Goal: Transaction & Acquisition: Download file/media

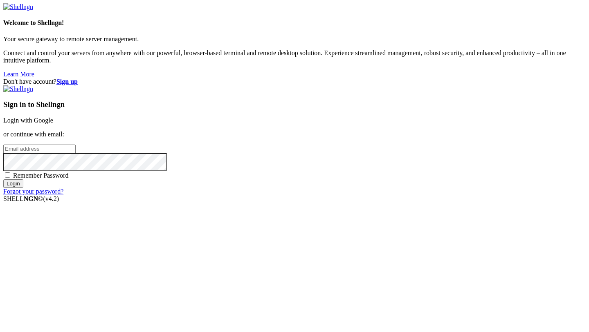
click at [76, 151] on input "email" at bounding box center [39, 149] width 72 height 9
paste input "[EMAIL_ADDRESS][DOMAIN_NAME]"
type input "[EMAIL_ADDRESS][DOMAIN_NAME]"
click at [69, 179] on span "Remember Password" at bounding box center [41, 175] width 56 height 7
click at [10, 178] on input "Remember Password" at bounding box center [7, 175] width 5 height 5
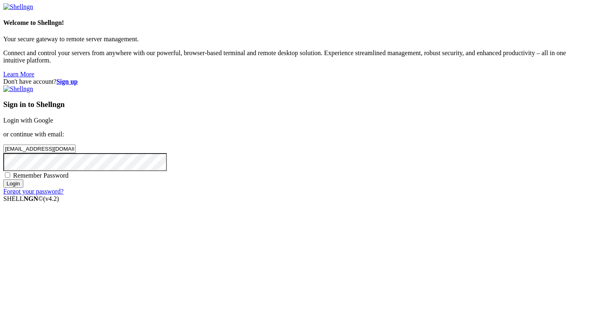
checkbox input "true"
click at [23, 188] on input "Login" at bounding box center [13, 183] width 20 height 9
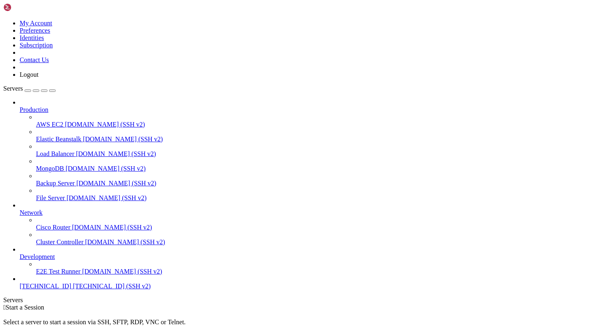
click at [66, 290] on span "[TECHNICAL_ID]" at bounding box center [46, 286] width 52 height 7
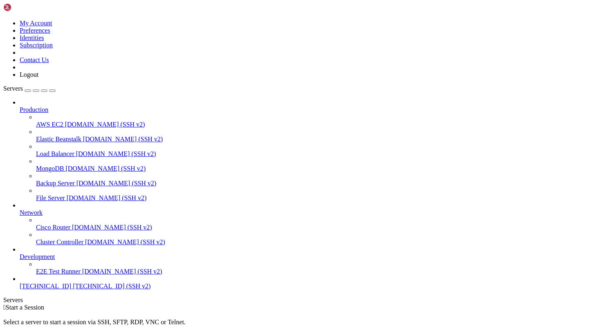
type input "/root"
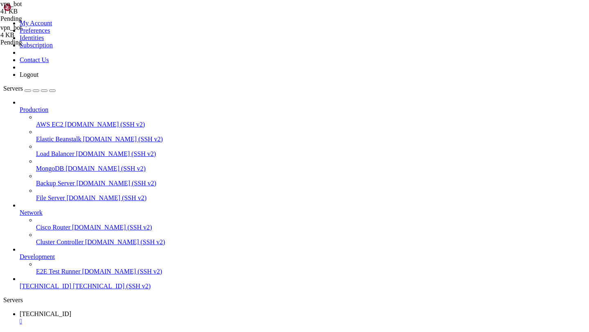
drag, startPoint x: 351, startPoint y: 103, endPoint x: 365, endPoint y: 52, distance: 53.2
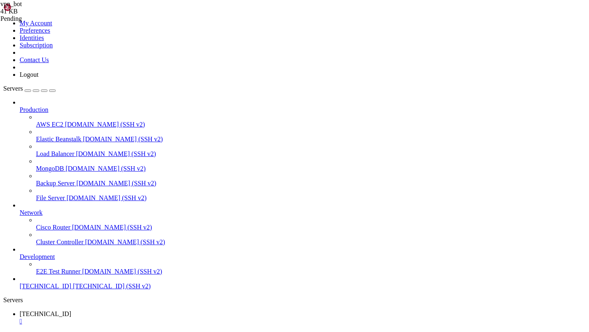
type input "/root/vpn_bot"
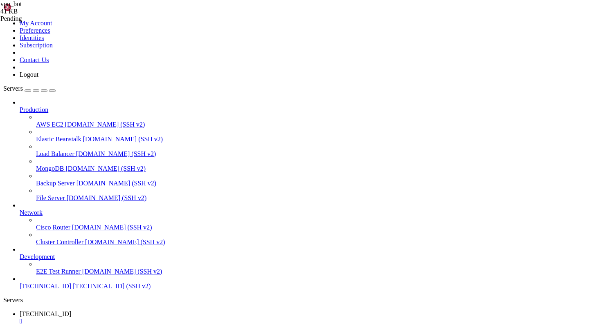
click at [160, 318] on div "" at bounding box center [303, 321] width 566 height 7
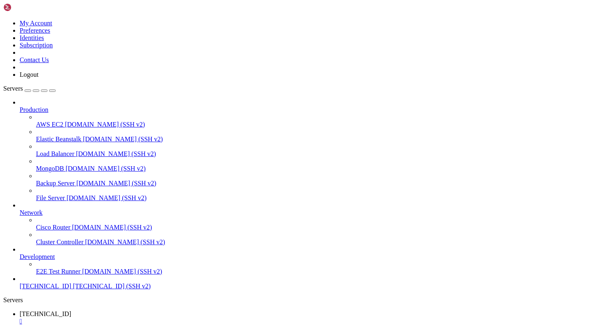
type input "/root/vpn_bot"
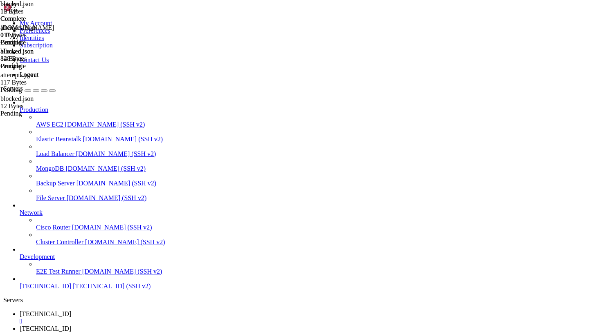
type input "/root/vpn_bot"
